Goal: Task Accomplishment & Management: Use online tool/utility

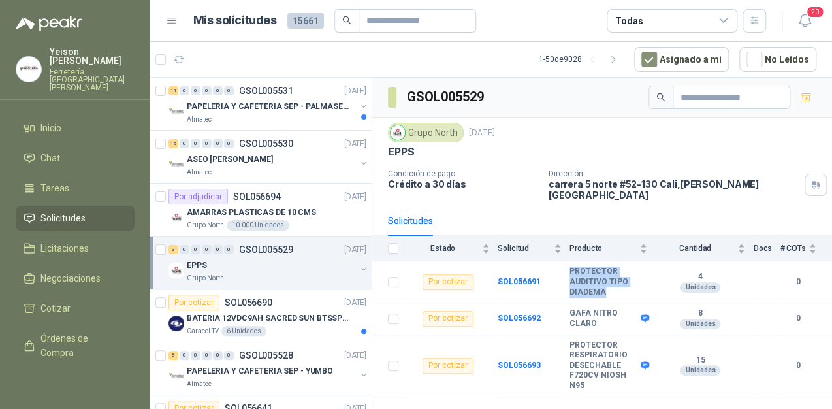
scroll to position [0, 1]
click at [803, 93] on icon "button" at bounding box center [805, 97] width 11 height 11
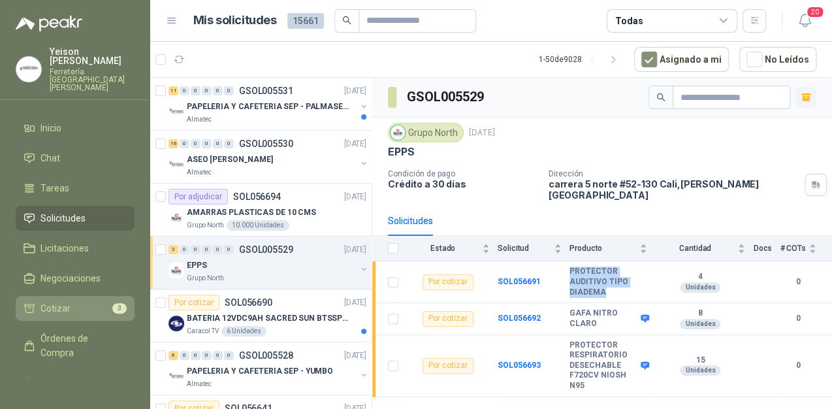
click at [86, 301] on li "Cotizar 3" at bounding box center [74, 308] width 103 height 14
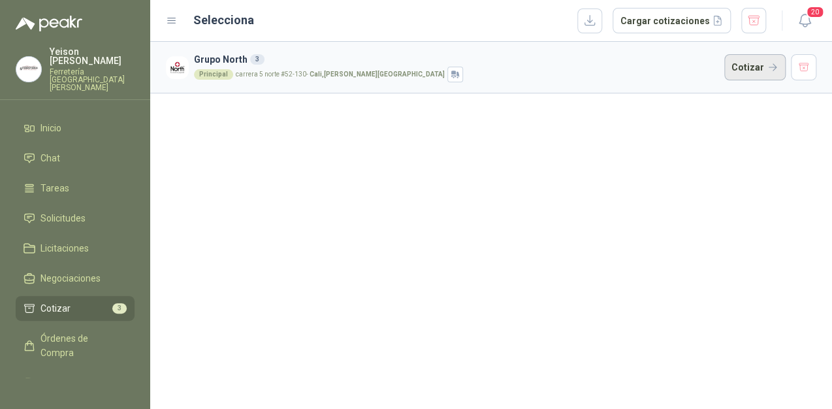
click at [755, 67] on button "Cotizar" at bounding box center [754, 67] width 61 height 26
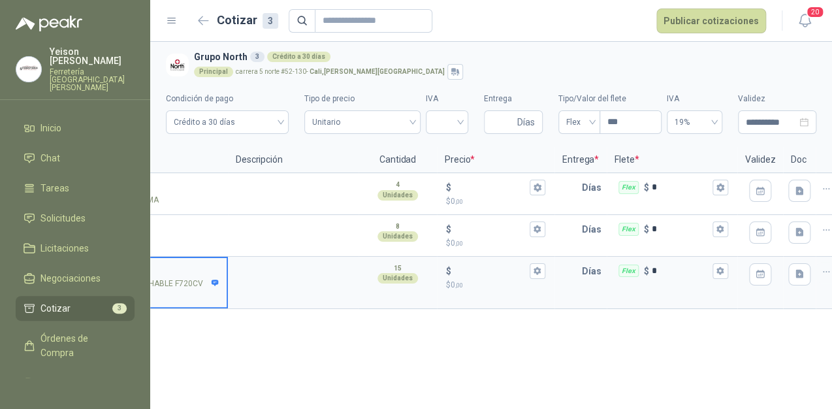
scroll to position [0, 230]
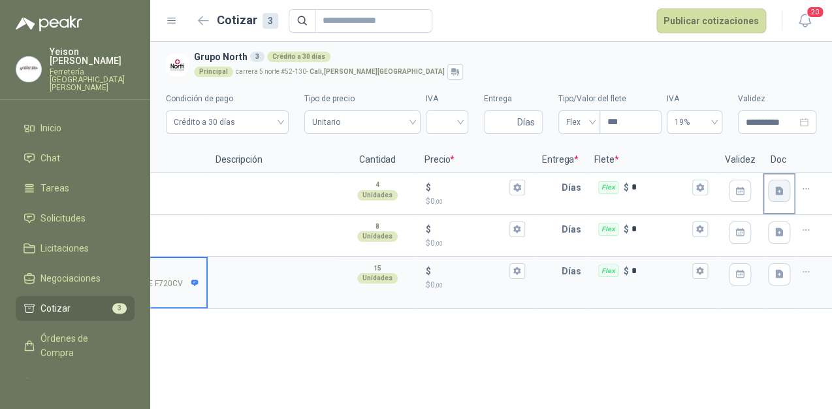
click at [773, 188] on icon "button" at bounding box center [778, 190] width 11 height 11
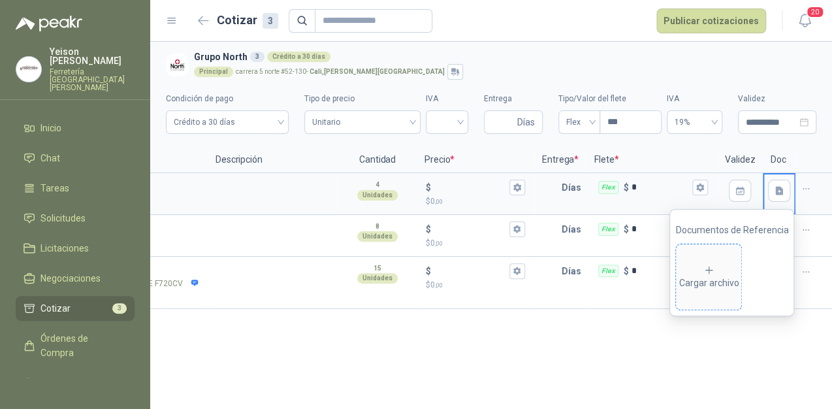
drag, startPoint x: 719, startPoint y: 264, endPoint x: 721, endPoint y: 294, distance: 30.1
click at [721, 294] on span "Cargar archivo" at bounding box center [708, 276] width 65 height 65
click at [799, 183] on button "button" at bounding box center [805, 188] width 21 height 21
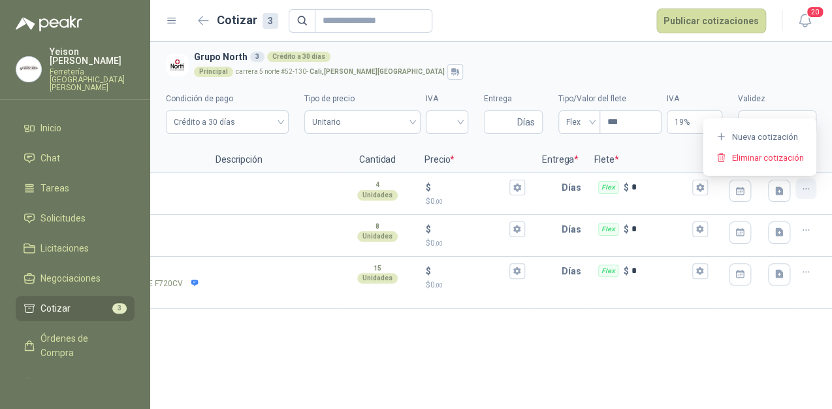
click at [814, 197] on button "button" at bounding box center [805, 188] width 21 height 21
click at [773, 205] on div at bounding box center [779, 190] width 30 height 33
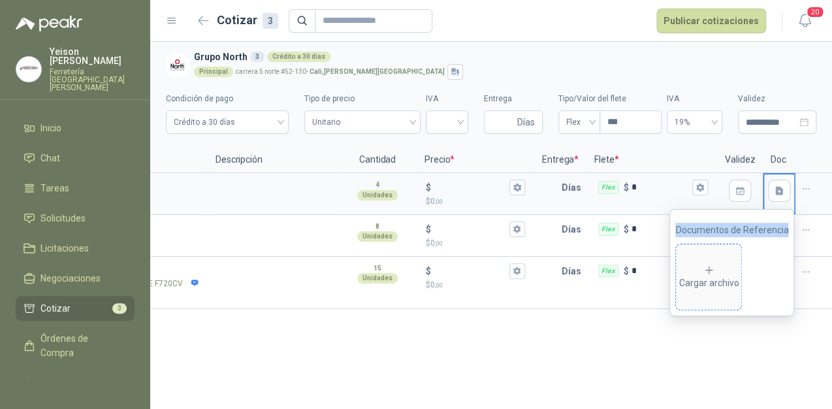
click at [712, 273] on icon at bounding box center [709, 270] width 12 height 12
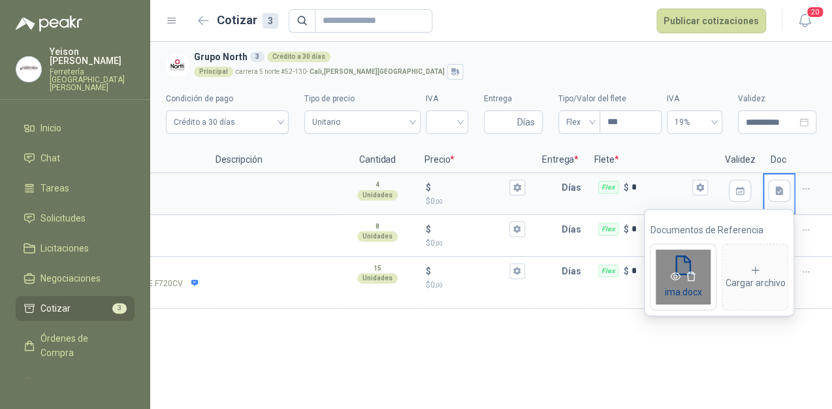
click at [679, 277] on icon "eye" at bounding box center [675, 276] width 10 height 10
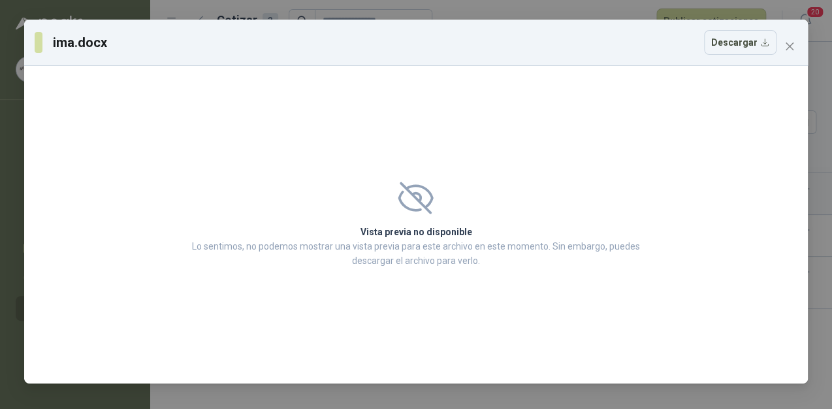
click at [790, 44] on icon "close" at bounding box center [789, 46] width 10 height 10
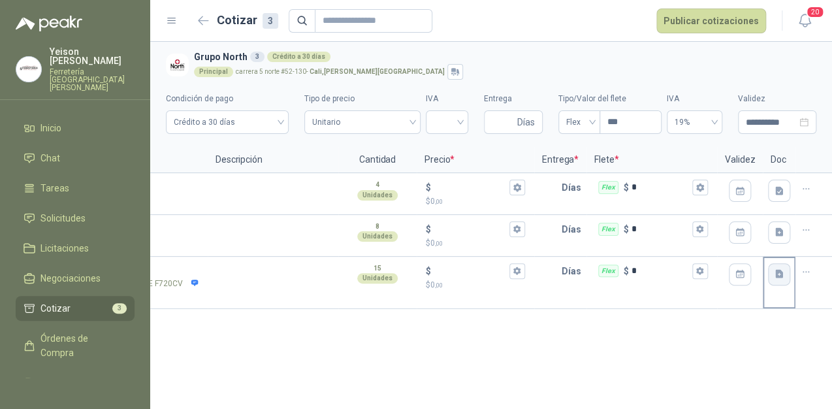
click at [772, 272] on button "button" at bounding box center [779, 274] width 22 height 22
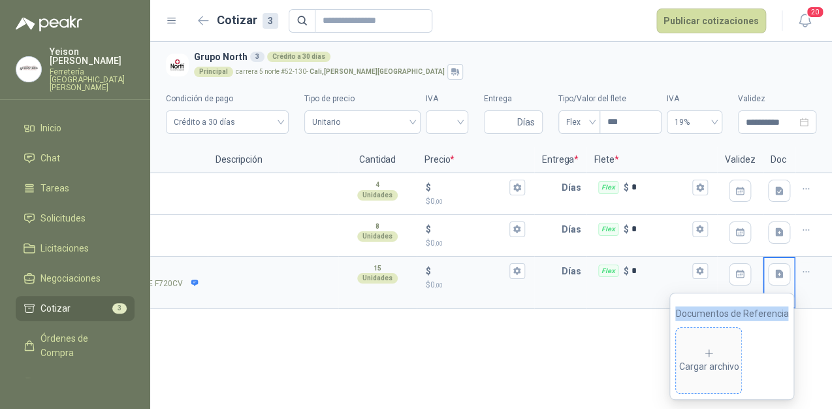
click at [711, 347] on icon at bounding box center [709, 353] width 12 height 12
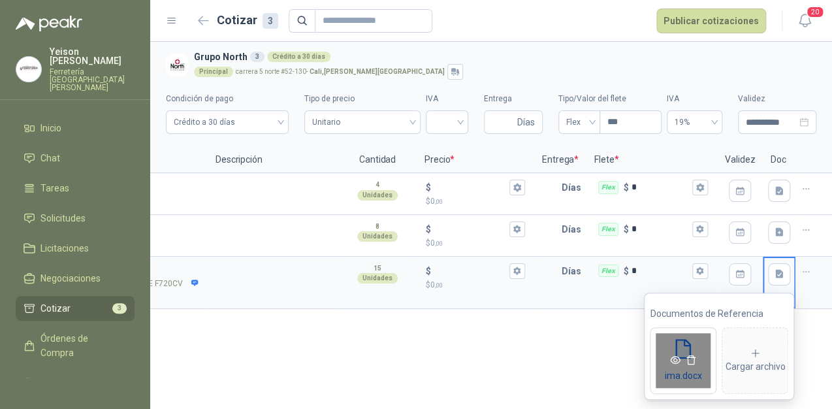
click at [672, 361] on icon "eye" at bounding box center [675, 359] width 10 height 10
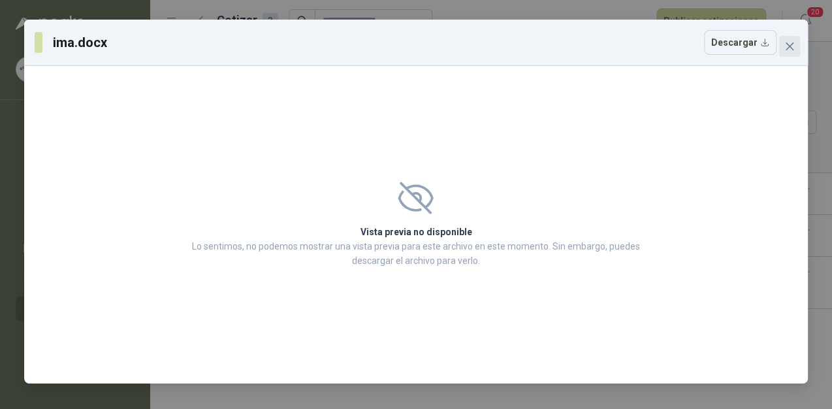
click at [793, 43] on icon "close" at bounding box center [789, 46] width 10 height 10
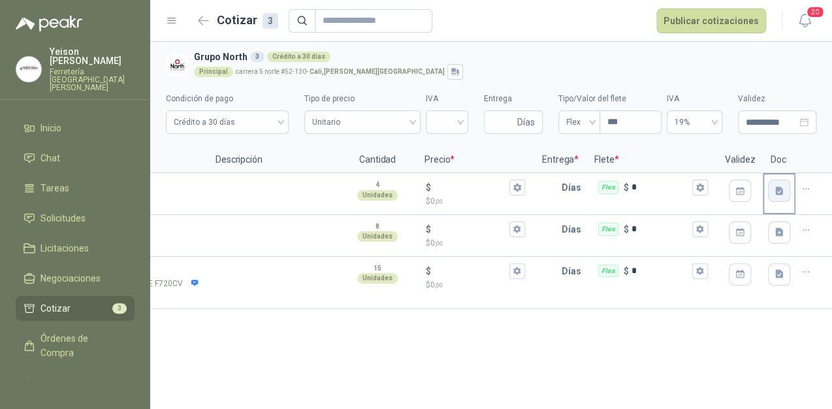
click at [783, 192] on icon "button" at bounding box center [778, 190] width 11 height 11
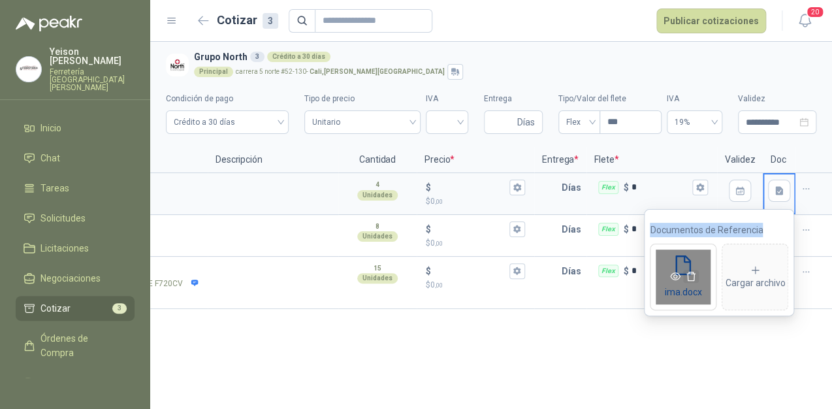
click at [694, 280] on icon "delete" at bounding box center [690, 276] width 10 height 10
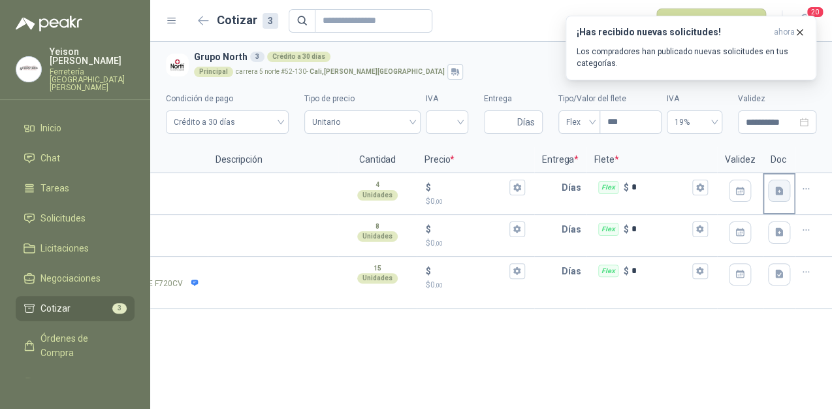
click at [772, 186] on button "button" at bounding box center [779, 190] width 22 height 22
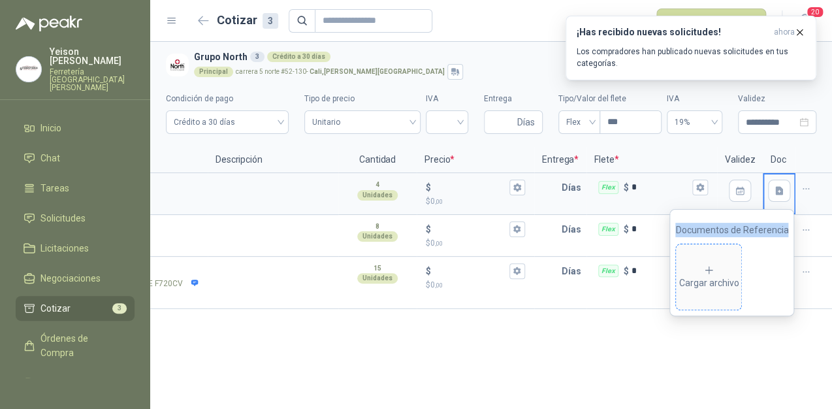
click at [717, 257] on span "Cargar archivo" at bounding box center [708, 276] width 65 height 65
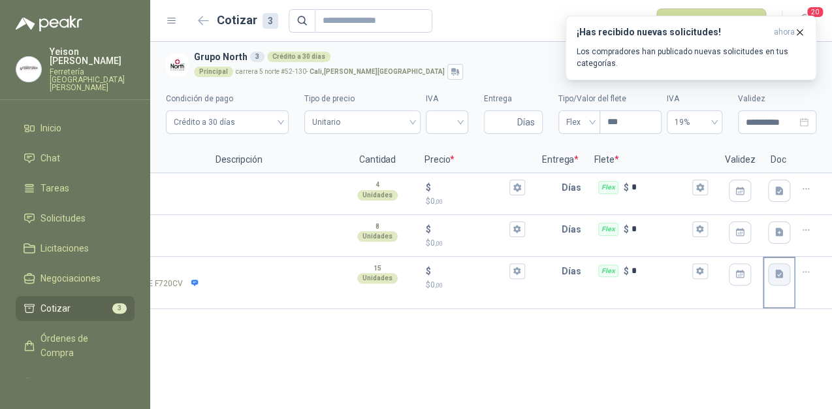
click at [781, 272] on icon "button" at bounding box center [779, 274] width 8 height 8
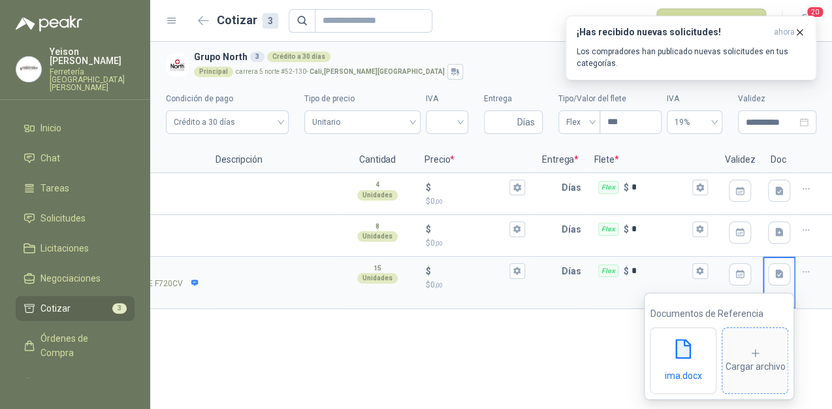
click at [730, 347] on div "Cargar archivo" at bounding box center [755, 360] width 60 height 26
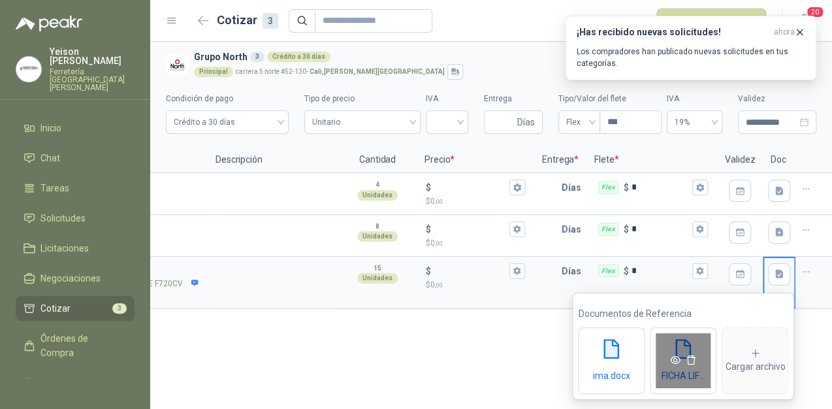
click at [676, 360] on icon "eye" at bounding box center [675, 360] width 10 height 8
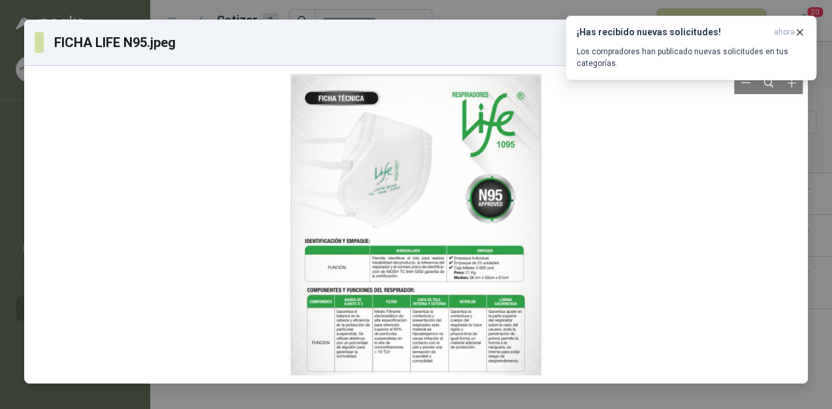
click at [407, 237] on div at bounding box center [415, 224] width 251 height 301
click at [800, 29] on icon "button" at bounding box center [799, 32] width 11 height 11
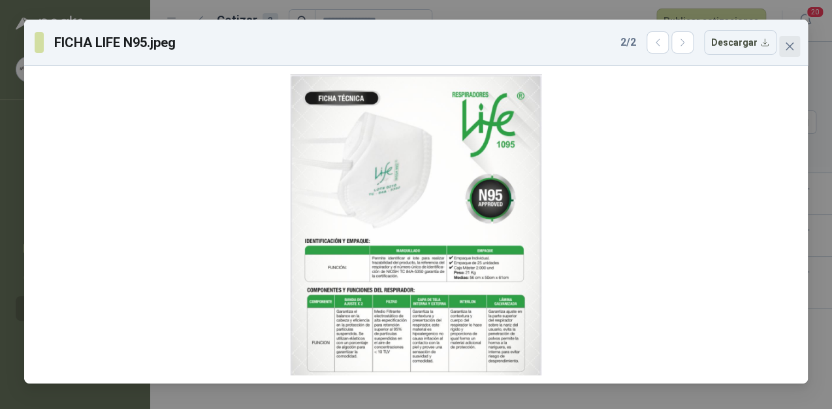
click at [792, 45] on icon "close" at bounding box center [789, 46] width 10 height 10
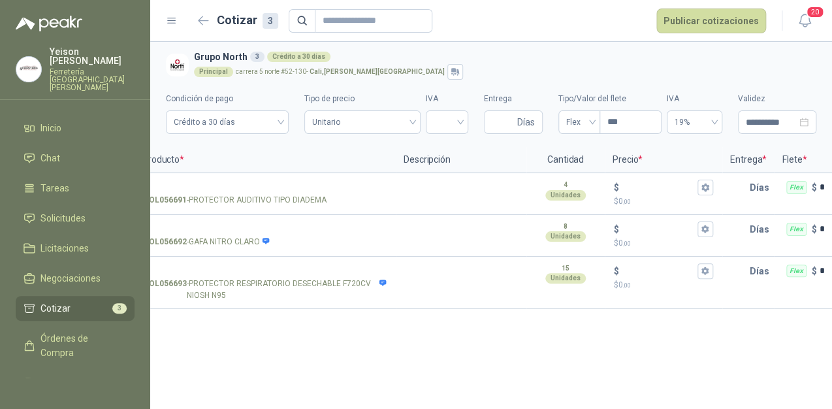
scroll to position [0, 0]
